Goal: Task Accomplishment & Management: Manage account settings

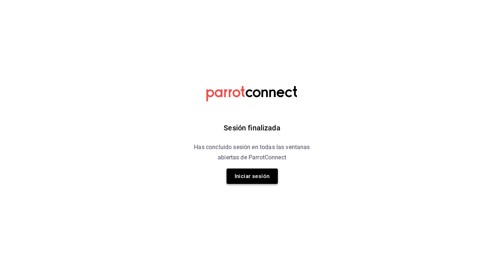
click at [241, 176] on button "Iniciar sesión" at bounding box center [252, 176] width 51 height 15
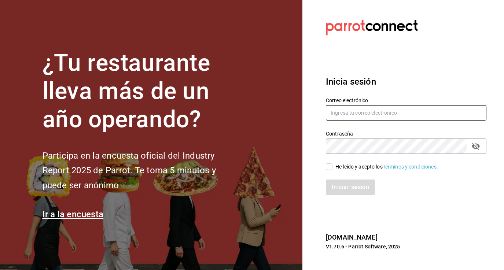
type input "[PERSON_NAME][EMAIL_ADDRESS][PERSON_NAME][DOMAIN_NAME]"
click at [328, 166] on input "He leído y acepto los Términos y condiciones." at bounding box center [329, 167] width 7 height 7
checkbox input "true"
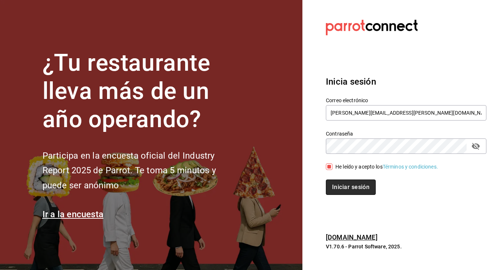
click at [343, 191] on button "Iniciar sesión" at bounding box center [351, 187] width 50 height 15
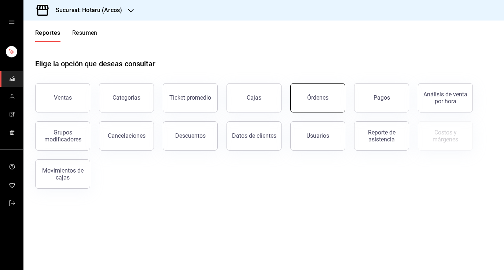
click at [326, 94] on button "Órdenes" at bounding box center [317, 97] width 55 height 29
